Goal: Task Accomplishment & Management: Complete application form

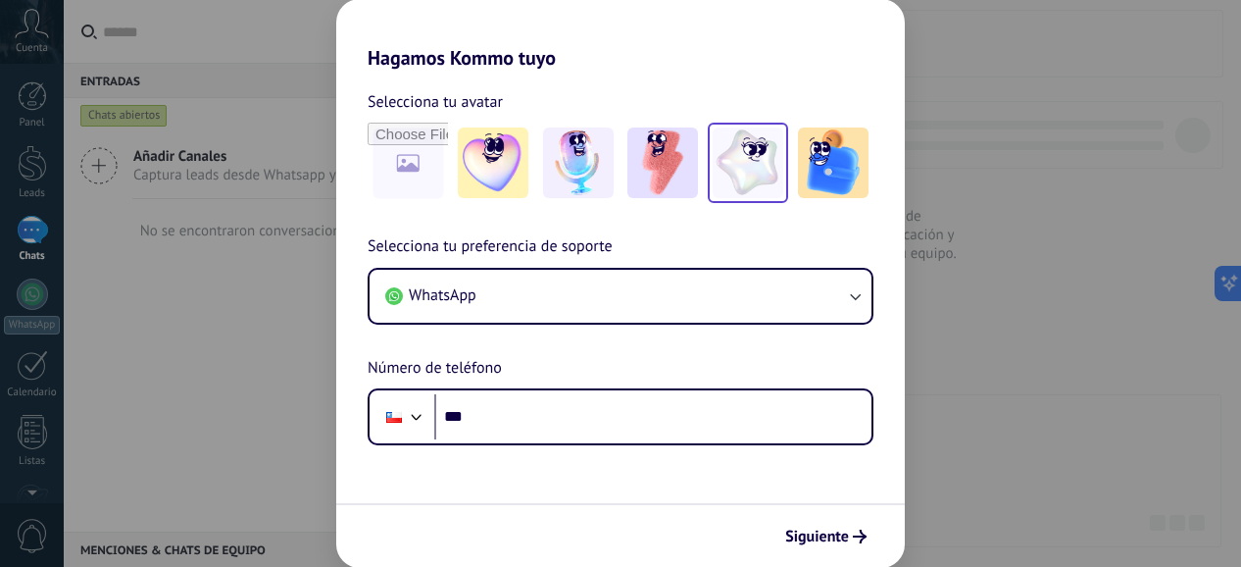
click at [771, 177] on img at bounding box center [748, 162] width 71 height 71
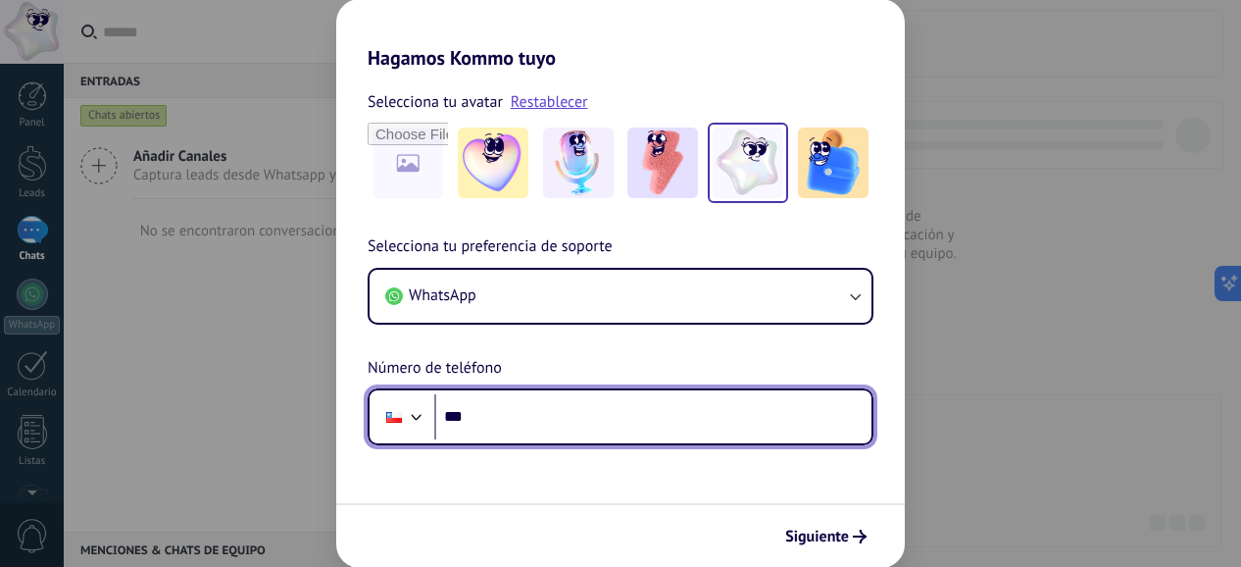
click at [482, 424] on input "***" at bounding box center [652, 416] width 437 height 45
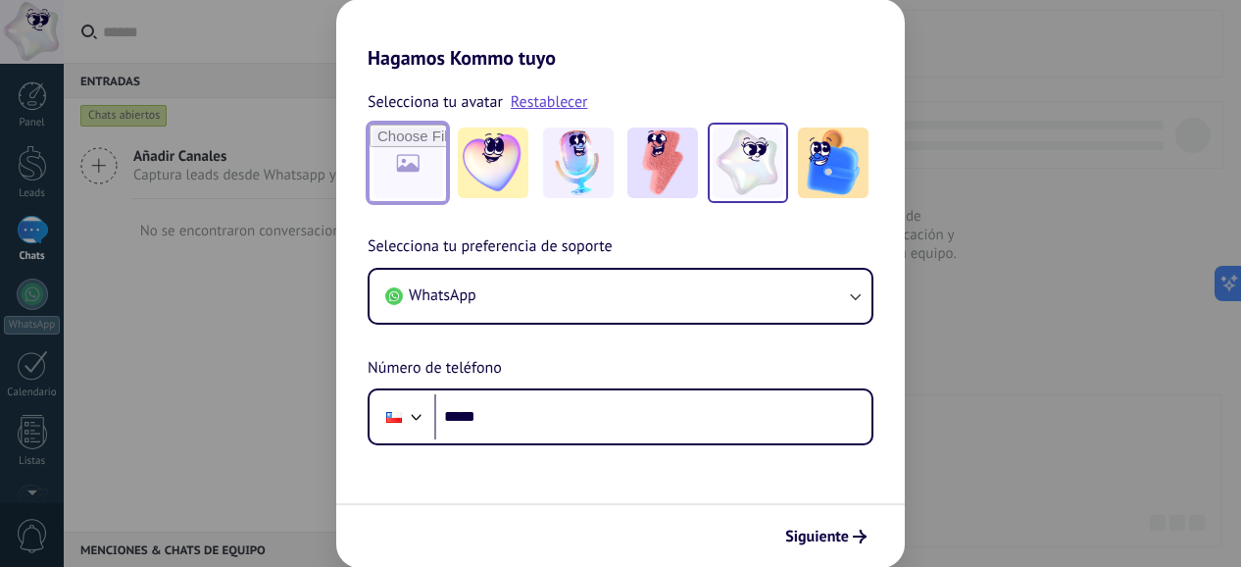
click at [427, 137] on input "file" at bounding box center [408, 162] width 76 height 76
click at [566, 105] on link "Restablecer" at bounding box center [549, 102] width 77 height 20
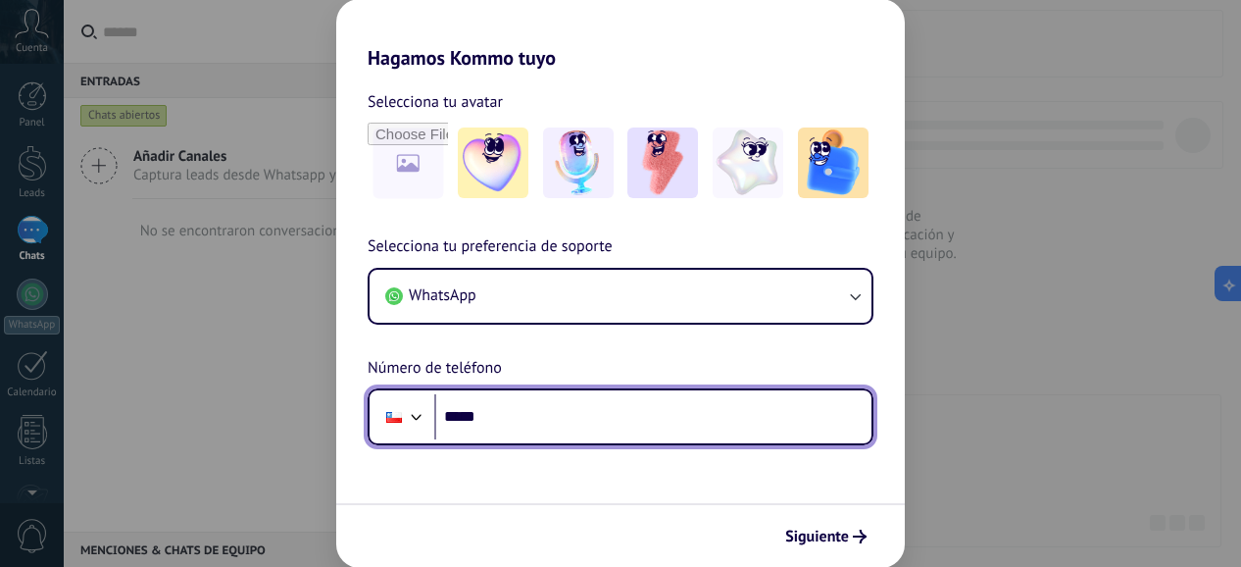
click at [521, 420] on input "*****" at bounding box center [652, 416] width 437 height 45
type input "**********"
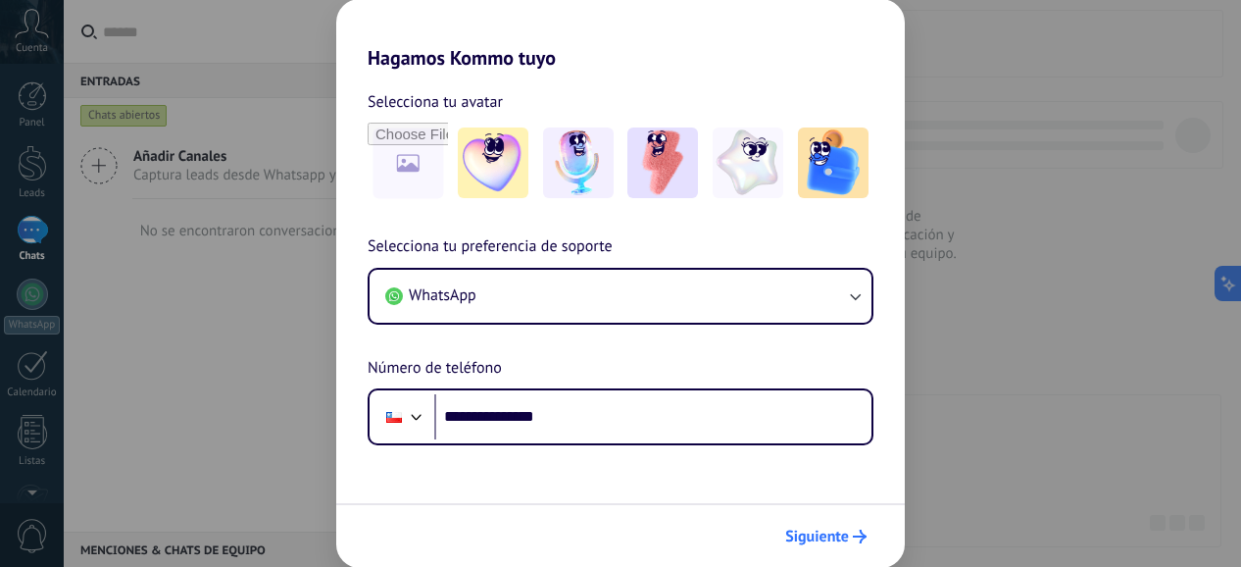
click at [854, 538] on icon "submit" at bounding box center [860, 536] width 14 height 14
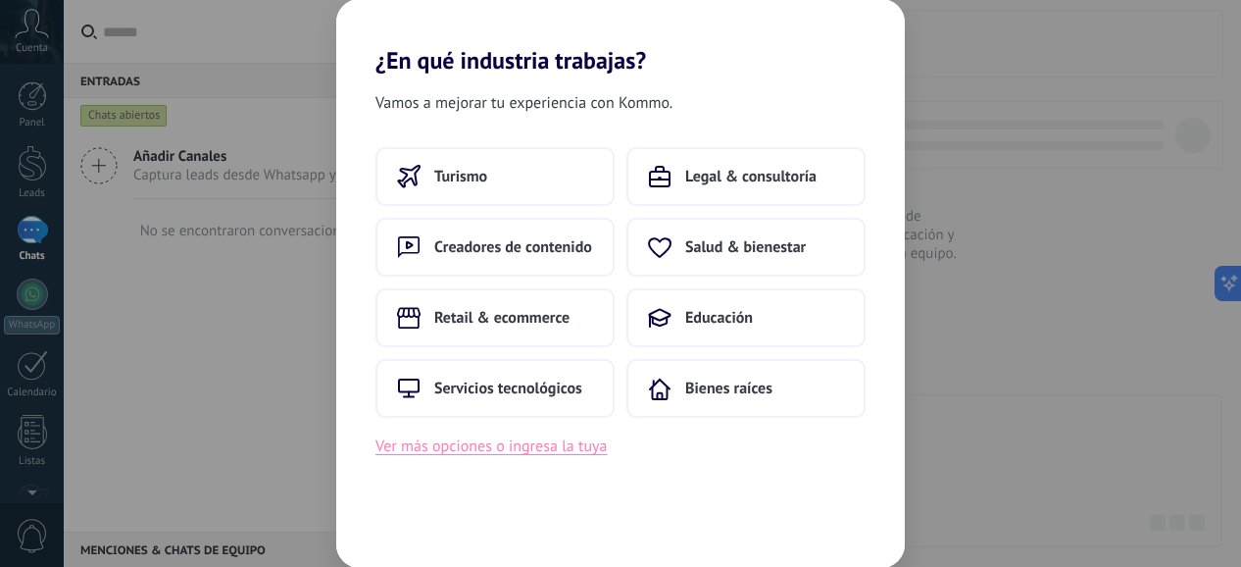
click at [503, 446] on button "Ver más opciones o ingresa la tuya" at bounding box center [490, 445] width 231 height 25
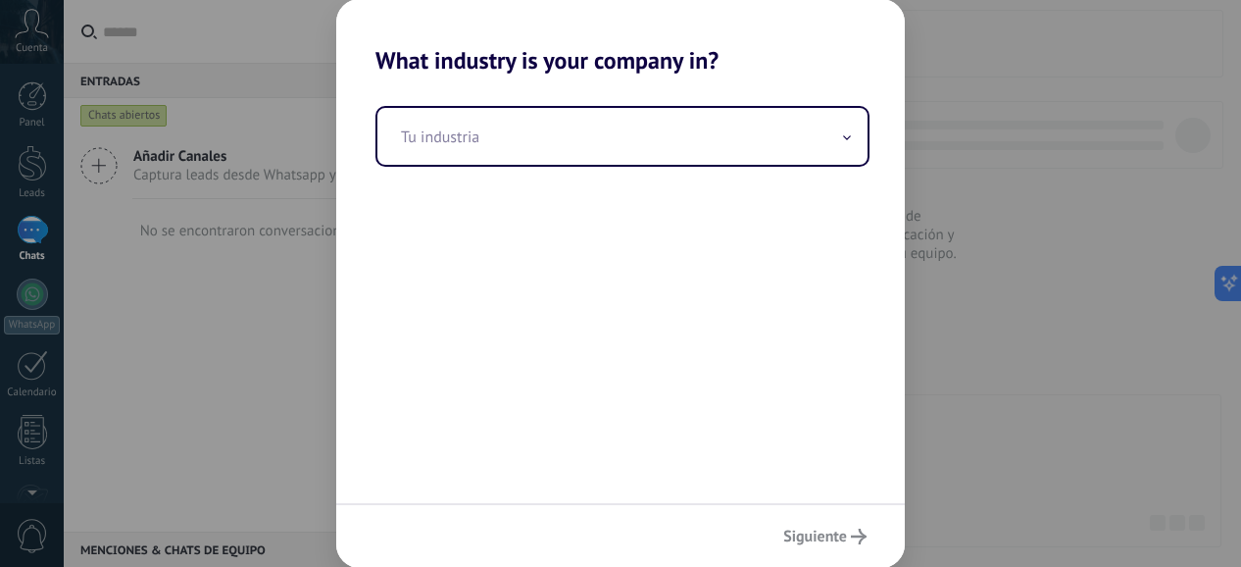
click at [503, 446] on div "Tu industria" at bounding box center [620, 288] width 569 height 428
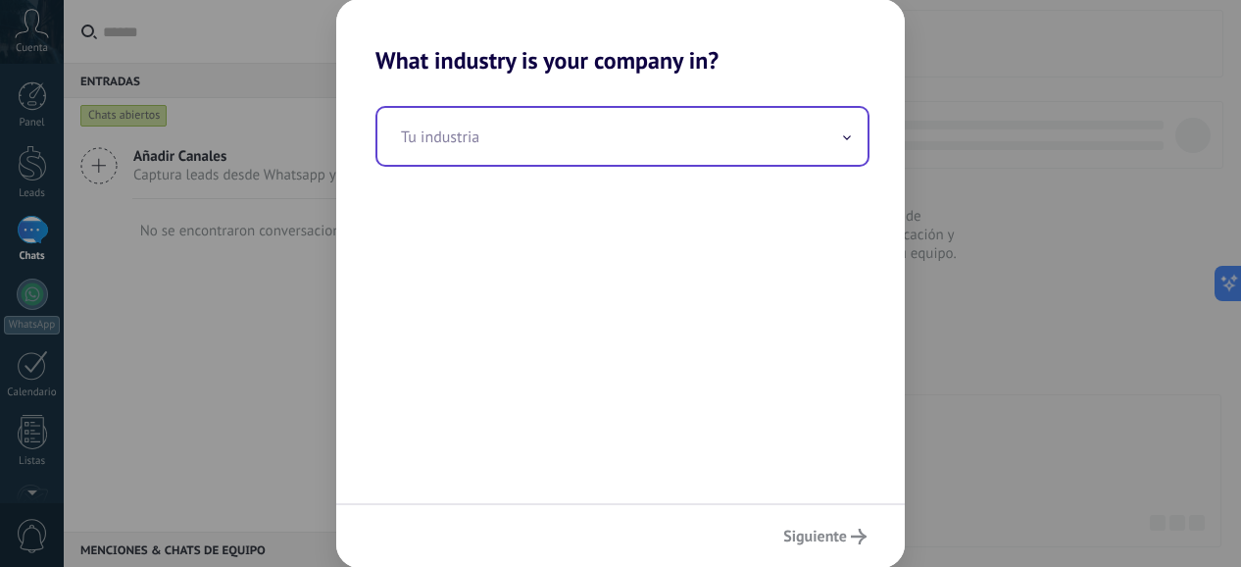
click at [845, 138] on icon at bounding box center [847, 137] width 8 height 5
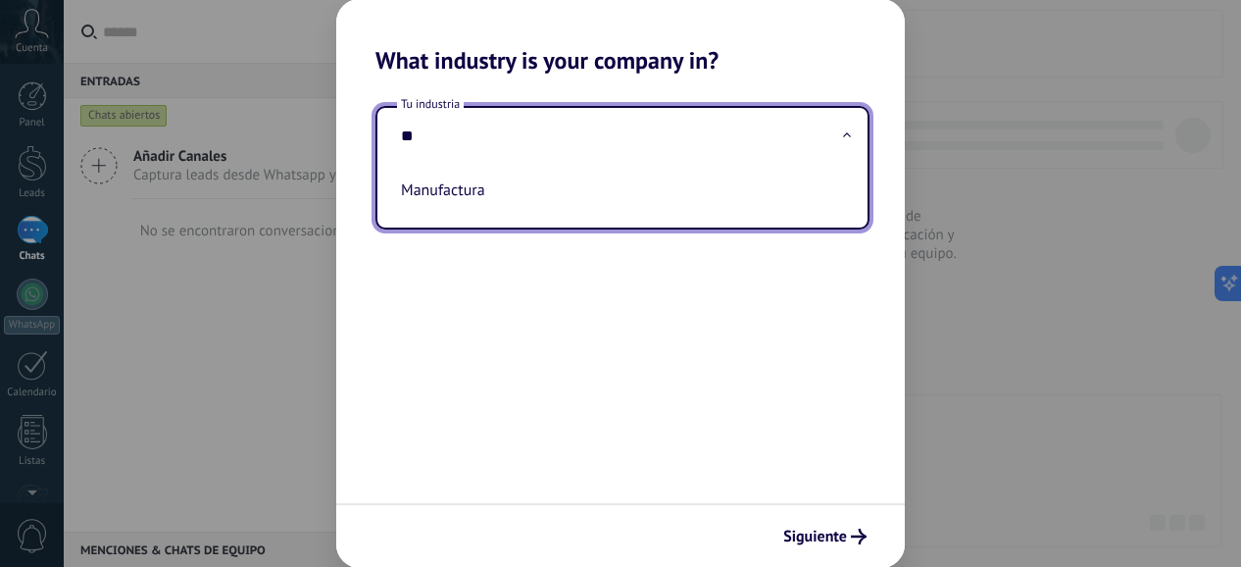
type input "*"
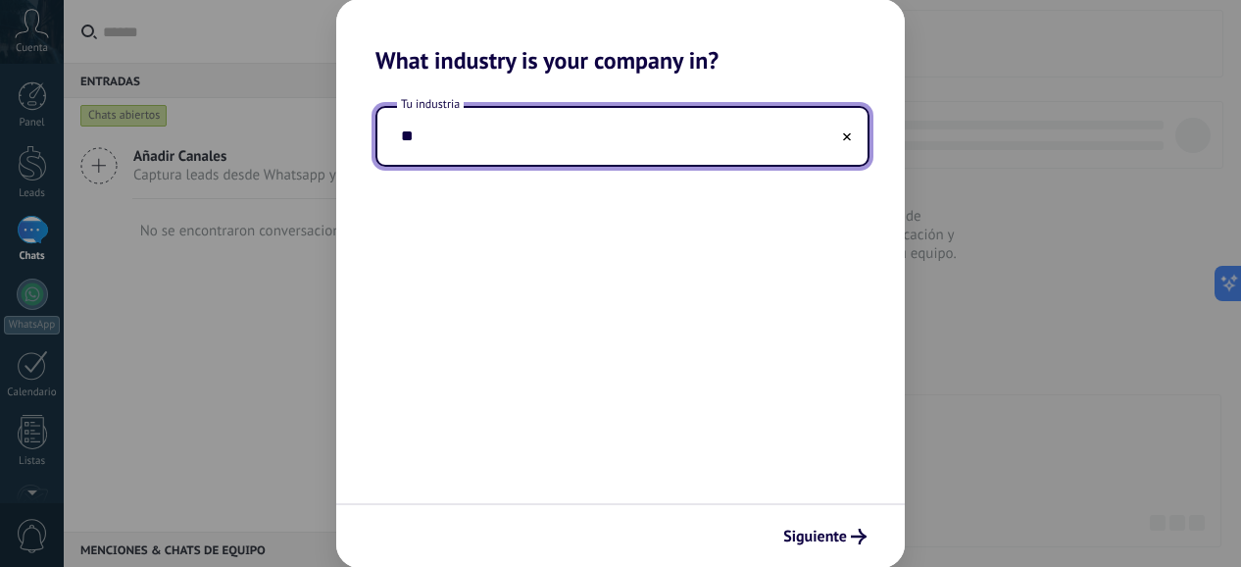
type input "*"
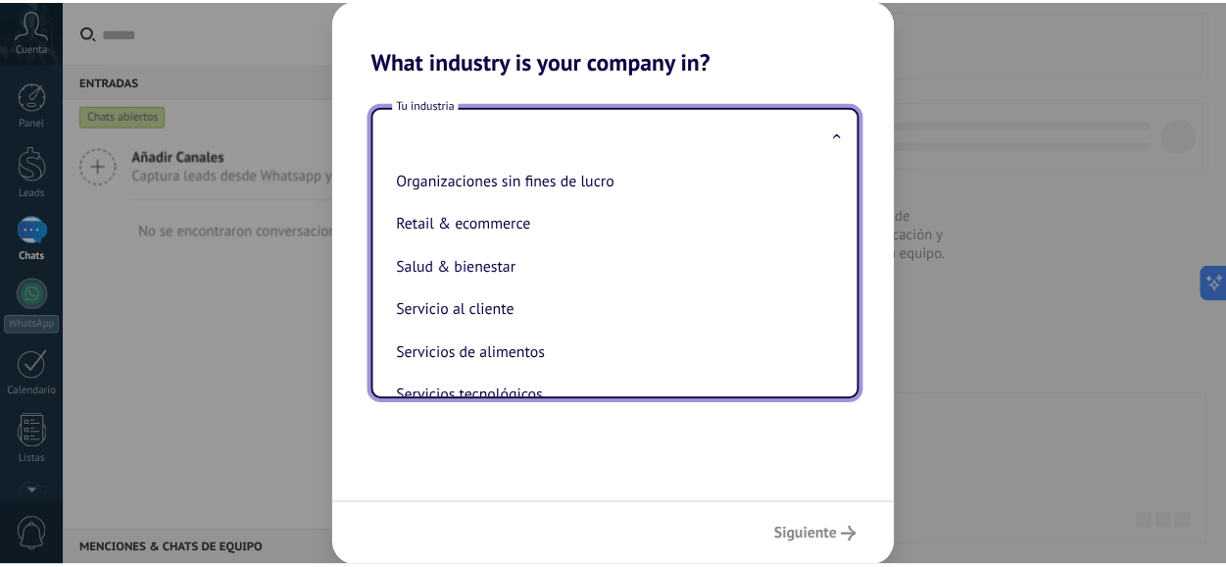
scroll to position [330, 0]
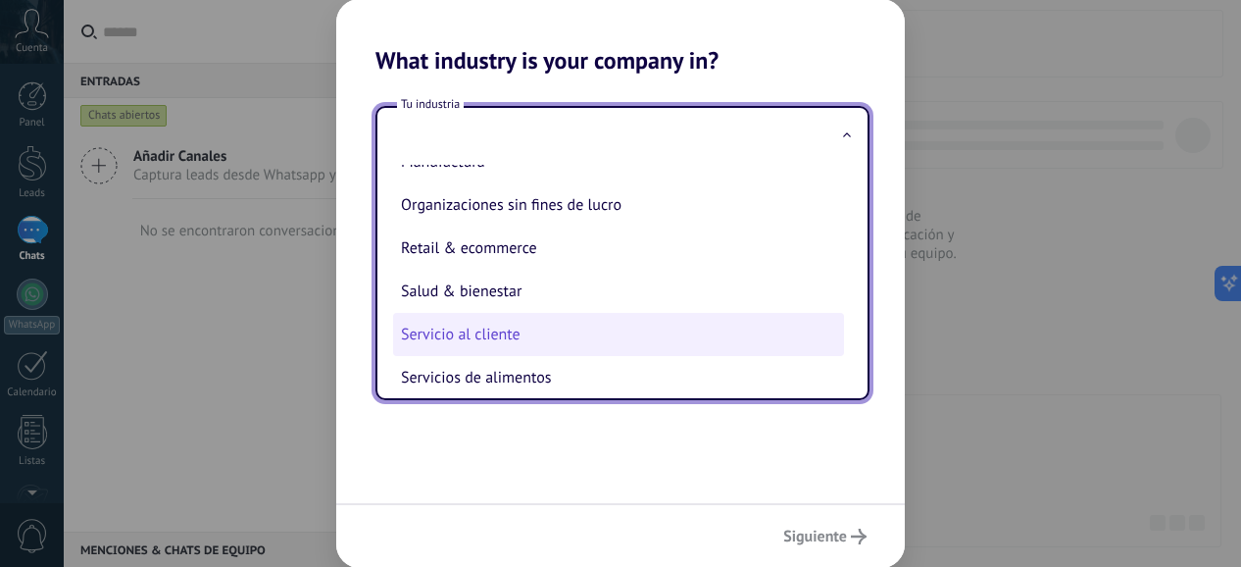
click at [506, 334] on li "Servicio al cliente" at bounding box center [618, 334] width 451 height 43
type input "**********"
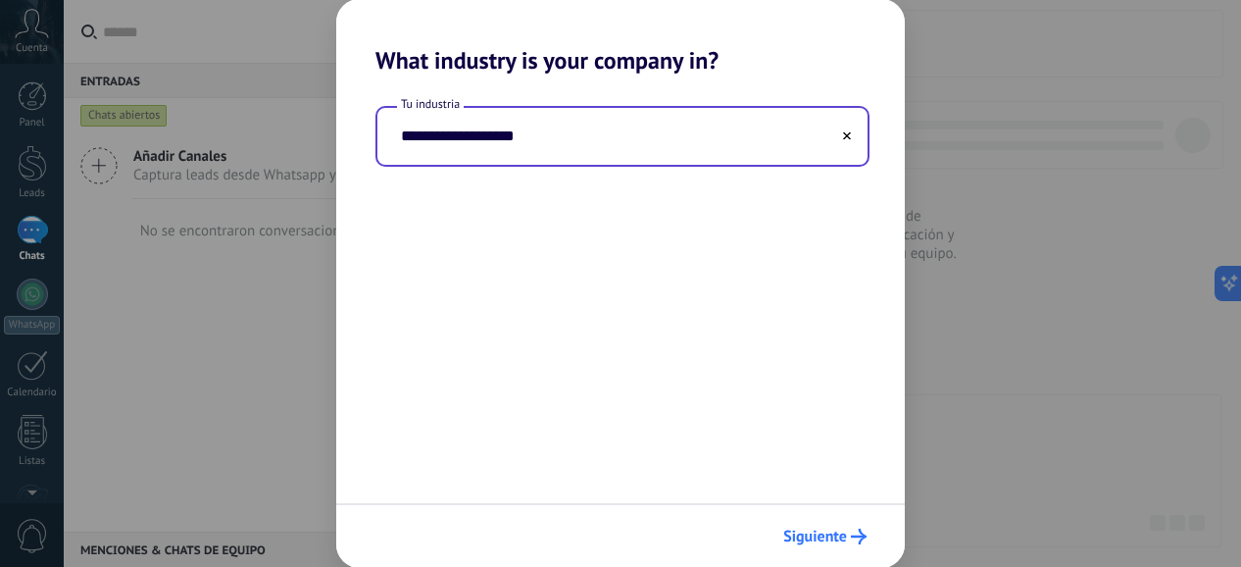
click at [841, 534] on span "Siguiente" at bounding box center [815, 536] width 64 height 14
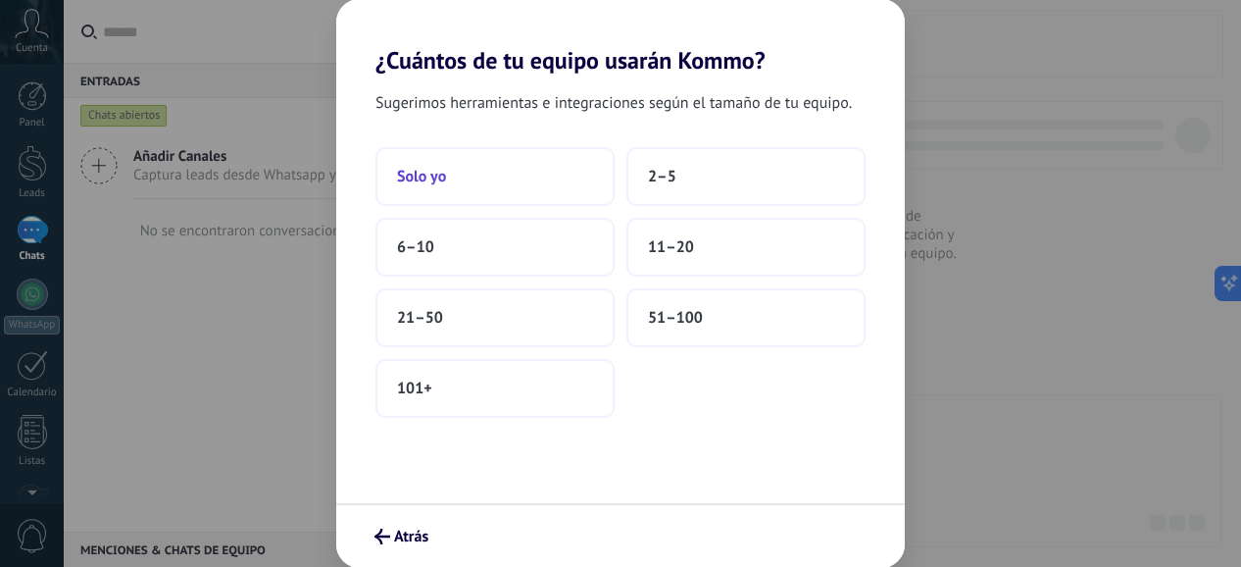
click at [542, 169] on button "Solo yo" at bounding box center [494, 176] width 239 height 59
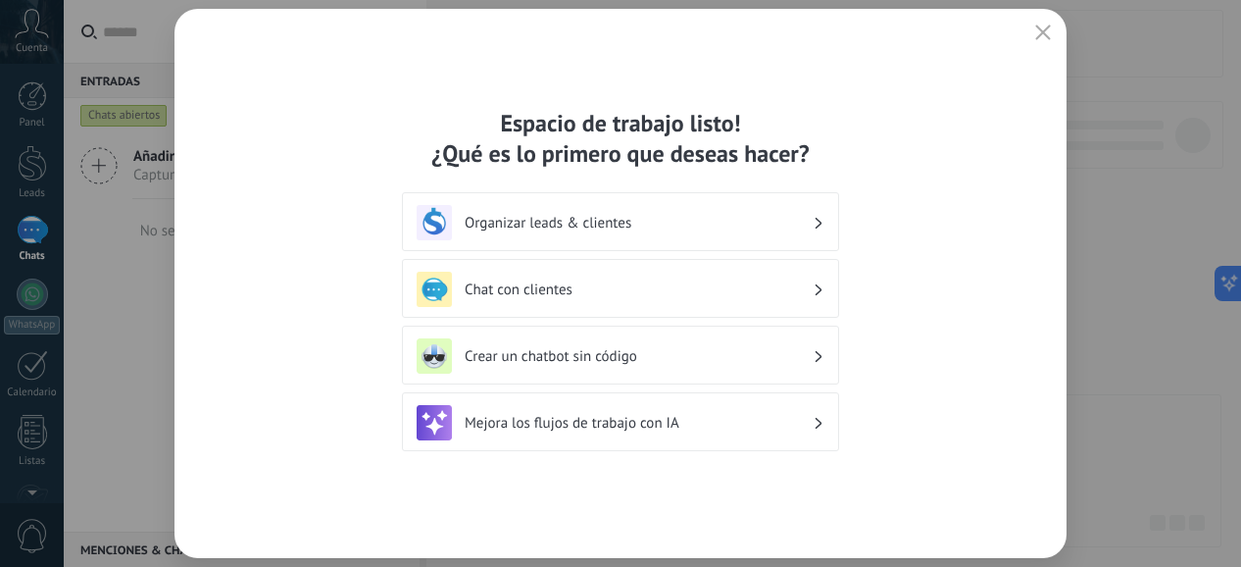
click at [800, 226] on h3 "Organizar leads & clientes" at bounding box center [639, 223] width 348 height 19
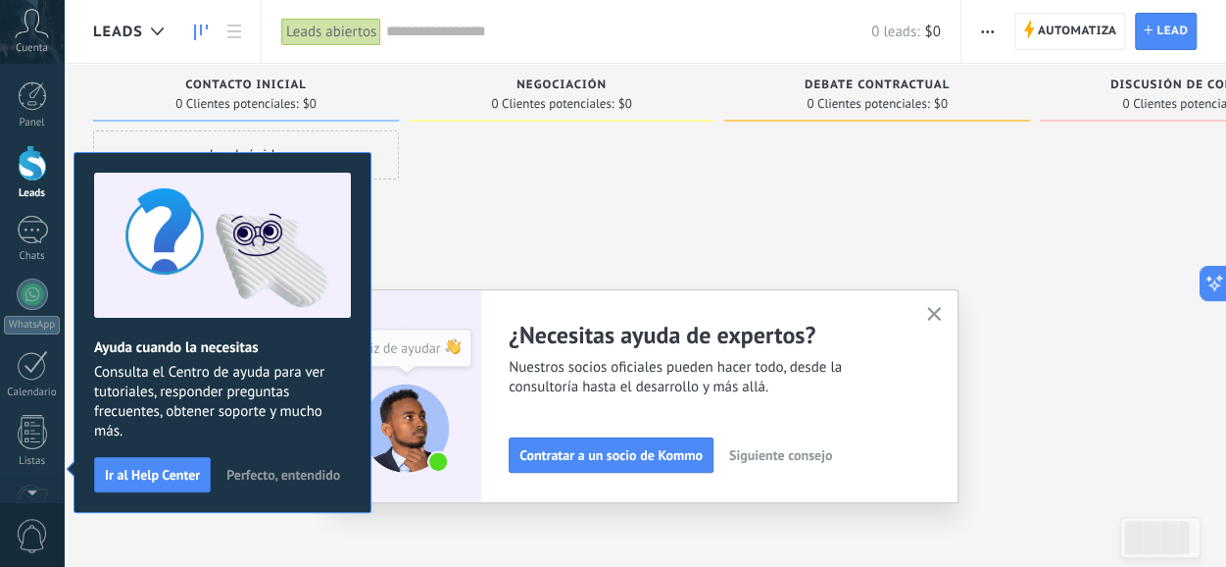
click at [277, 476] on span "Perfecto, entendido" at bounding box center [283, 475] width 114 height 14
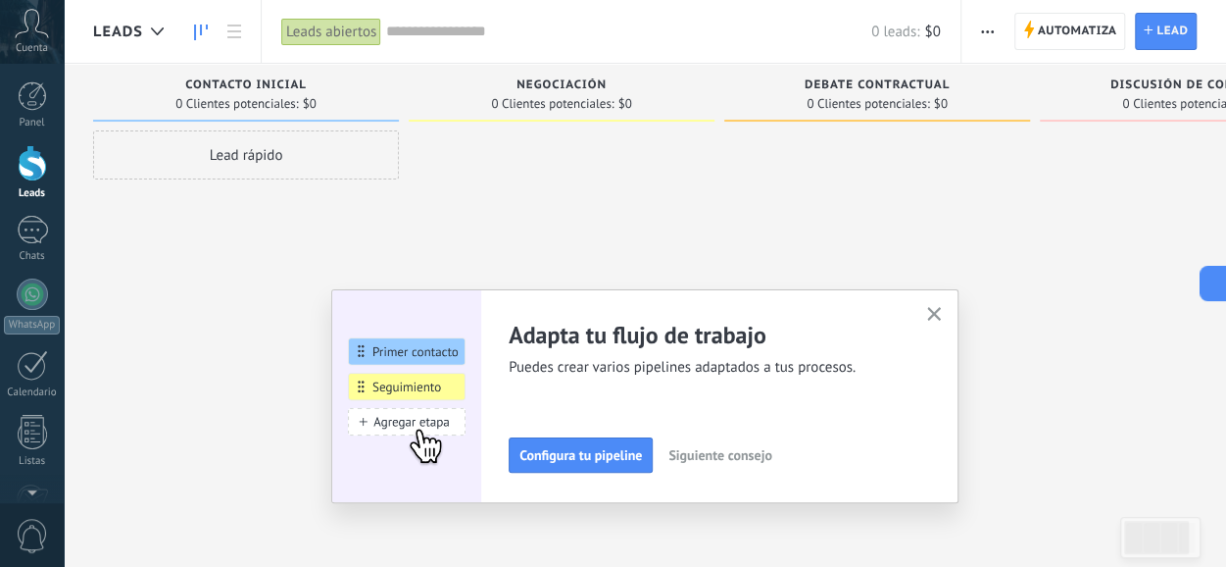
click at [37, 42] on span "Cuenta" at bounding box center [32, 48] width 32 height 13
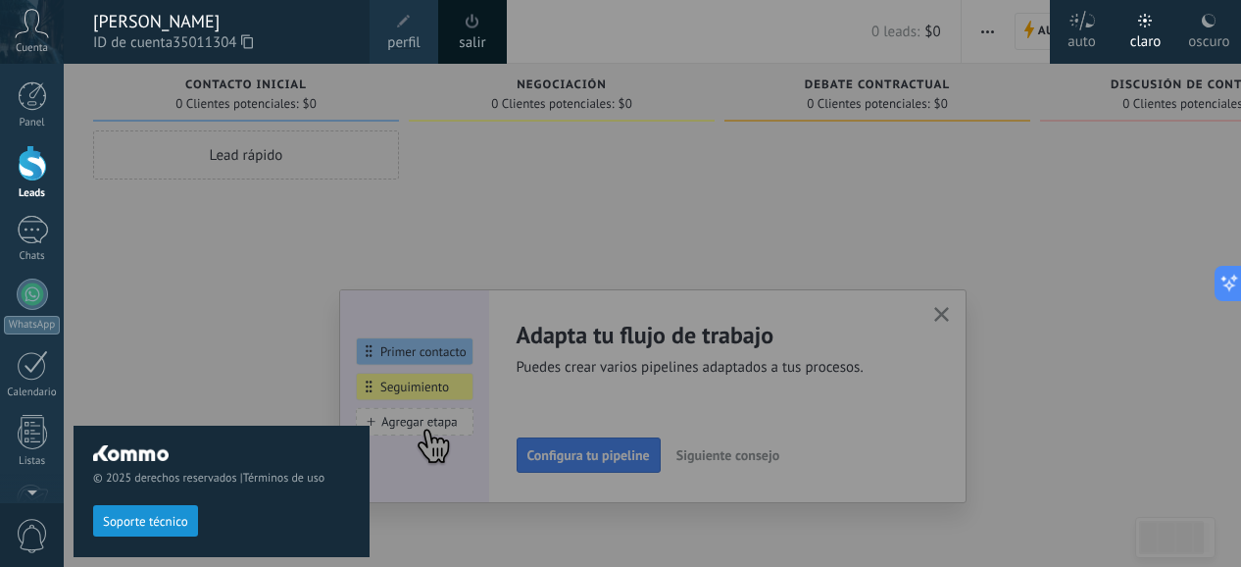
click at [485, 39] on link "salir" at bounding box center [472, 43] width 26 height 22
